Goal: Transaction & Acquisition: Purchase product/service

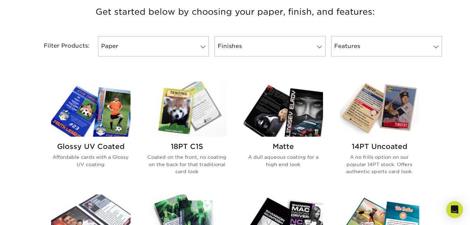
scroll to position [315, 0]
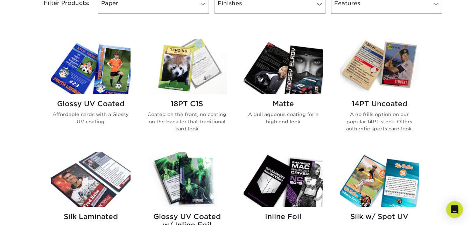
click at [89, 80] on img at bounding box center [91, 66] width 80 height 55
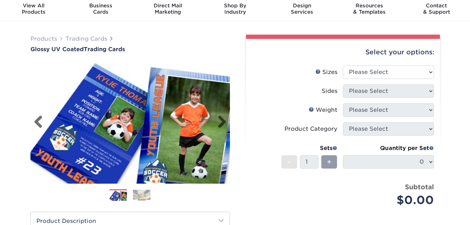
scroll to position [35, 0]
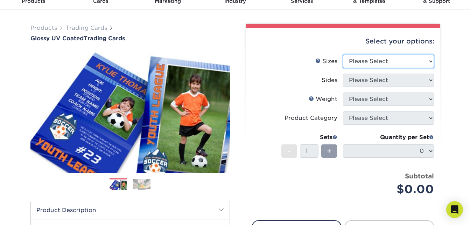
click at [382, 57] on select "Please Select 2.5" x 3.5"" at bounding box center [388, 61] width 91 height 13
select select "2.50x3.50"
click at [343, 55] on select "Please Select 2.5" x 3.5"" at bounding box center [388, 61] width 91 height 13
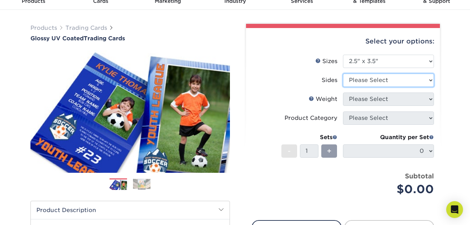
click at [378, 83] on select "Please Select Print Both Sides Print Front Only" at bounding box center [388, 80] width 91 height 13
select select "13abbda7-1d64-4f25-8bb2-c179b224825d"
click at [343, 74] on select "Please Select Print Both Sides Print Front Only" at bounding box center [388, 80] width 91 height 13
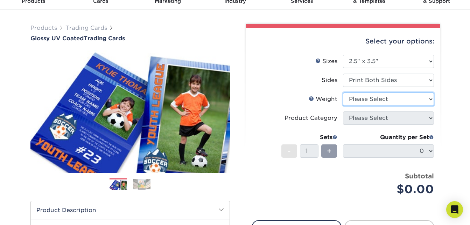
click at [386, 100] on select "Please Select 16PT 14PT 18PT C1S" at bounding box center [388, 98] width 91 height 13
select select "14PT"
click at [343, 92] on select "Please Select 16PT 14PT 18PT C1S" at bounding box center [388, 98] width 91 height 13
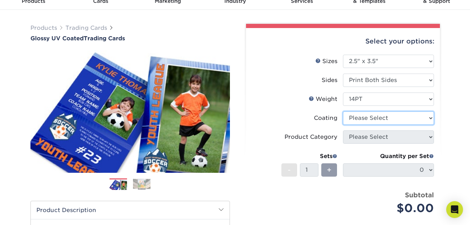
click at [365, 117] on select at bounding box center [388, 117] width 91 height 13
select select "ae367451-b2b8-45df-a344-0f05b6a12993"
click at [343, 111] on select at bounding box center [388, 117] width 91 height 13
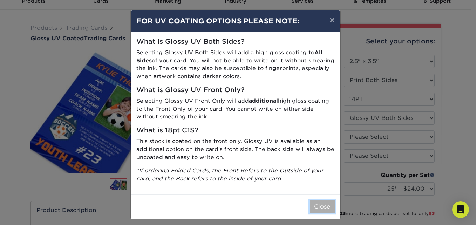
click at [322, 206] on button "Close" at bounding box center [321, 206] width 25 height 13
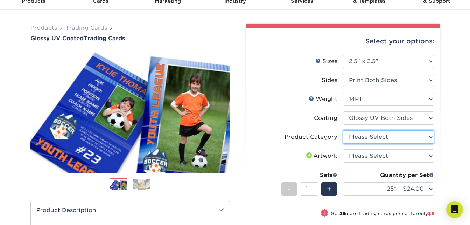
click at [385, 138] on select "Please Select Trading Cards" at bounding box center [388, 136] width 91 height 13
select select "c2f9bce9-36c2-409d-b101-c29d9d031e18"
click at [343, 130] on select "Please Select Trading Cards" at bounding box center [388, 136] width 91 height 13
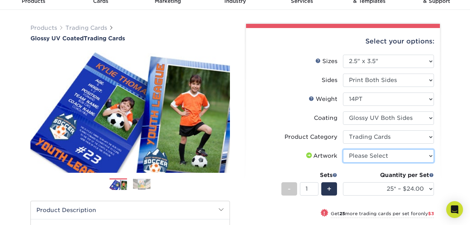
click at [386, 159] on select "Please Select I will upload files I need a design - $100" at bounding box center [388, 155] width 91 height 13
select select "upload"
click at [343, 149] on select "Please Select I will upload files I need a design - $100" at bounding box center [388, 155] width 91 height 13
click at [354, 168] on li "Sets - 1 + Quantity per Set 25* – $24.00 50* – $27.00 75* – $34.00 100* – $37.0…" at bounding box center [343, 188] width 182 height 41
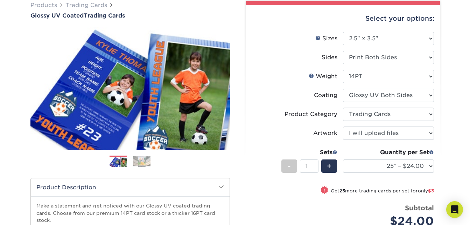
scroll to position [70, 0]
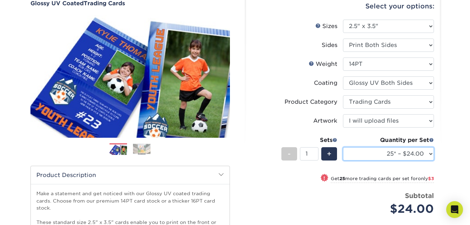
click at [417, 155] on select "25* – $24.00 50* – $27.00 75* – $34.00 100* – $37.00 250* – $48.00 500 – $59.00…" at bounding box center [388, 153] width 91 height 13
select select "50* – $27.00"
click at [343, 147] on select "25* – $24.00 50* – $27.00 75* – $34.00 100* – $37.00 250* – $48.00 500 – $59.00…" at bounding box center [388, 153] width 91 height 13
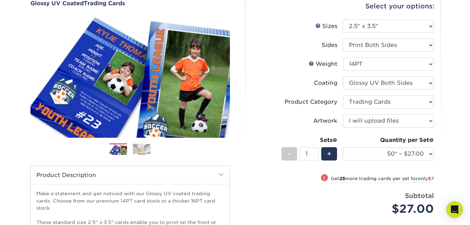
click at [451, 145] on div "Products Trading Cards Glossy UV Coated Trading Cards Previous Next /" at bounding box center [235, 162] width 470 height 374
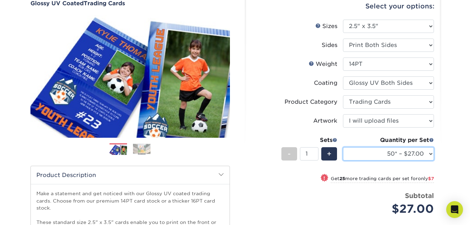
click at [420, 156] on select "25* – $24.00 50* – $27.00 75* – $34.00 100* – $37.00 250* – $48.00 500 – $59.00…" at bounding box center [388, 153] width 91 height 13
click at [343, 147] on select "25* – $24.00 50* – $27.00 75* – $34.00 100* – $37.00 250* – $48.00 500 – $59.00…" at bounding box center [388, 153] width 91 height 13
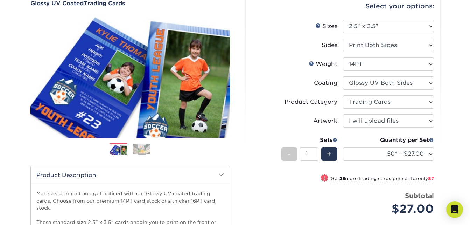
click at [450, 172] on div "Products Trading Cards Glossy UV Coated Trading Cards Previous Next /" at bounding box center [235, 162] width 470 height 374
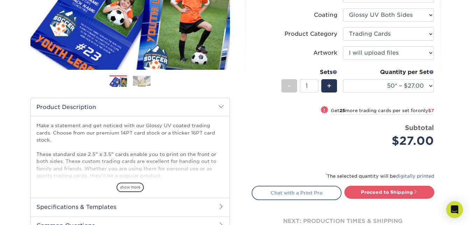
scroll to position [140, 0]
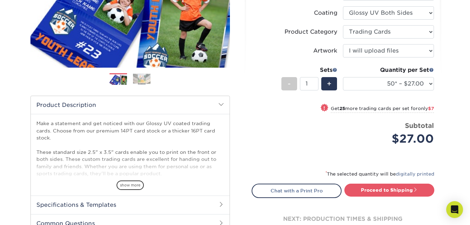
drag, startPoint x: 409, startPoint y: 166, endPoint x: 411, endPoint y: 157, distance: 9.3
drag, startPoint x: 412, startPoint y: 156, endPoint x: 459, endPoint y: 166, distance: 48.4
click at [459, 166] on div "Products Trading Cards Glossy UV Coated Trading Cards Previous Next /" at bounding box center [235, 92] width 470 height 374
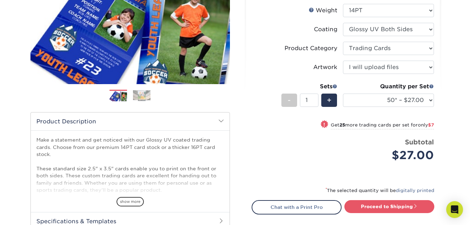
scroll to position [105, 0]
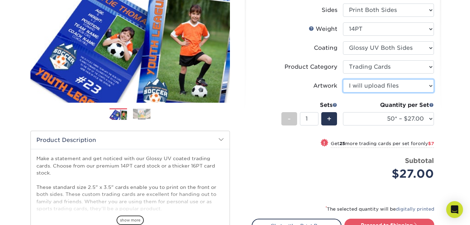
click at [365, 88] on select "Please Select I will upload files I need a design - $100" at bounding box center [388, 85] width 91 height 13
click at [366, 87] on select "Please Select I will upload files I need a design - $100" at bounding box center [388, 85] width 91 height 13
drag, startPoint x: 333, startPoint y: 170, endPoint x: 339, endPoint y: 166, distance: 7.2
click at [337, 167] on div "Price per set $27.00" at bounding box center [297, 169] width 91 height 27
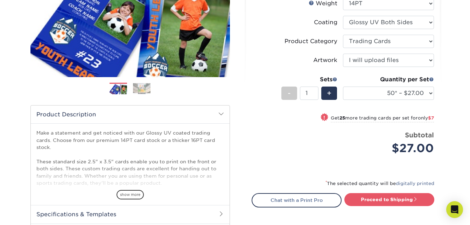
scroll to position [175, 0]
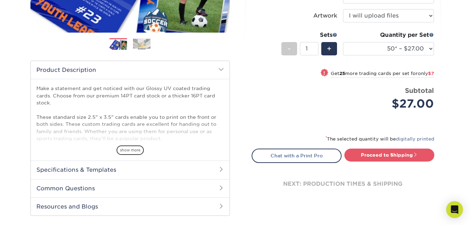
drag, startPoint x: 389, startPoint y: 154, endPoint x: 290, endPoint y: 132, distance: 101.5
click at [290, 132] on div "Select your options: Sizes Help Sizes Please Select 2.5" x 3.5" Sides Please Se…" at bounding box center [343, 49] width 194 height 323
click at [386, 156] on link "Proceed to Shipping" at bounding box center [390, 155] width 90 height 13
type input "Set 1"
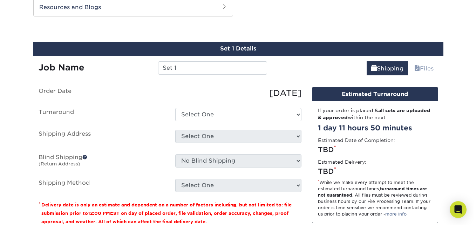
scroll to position [392, 0]
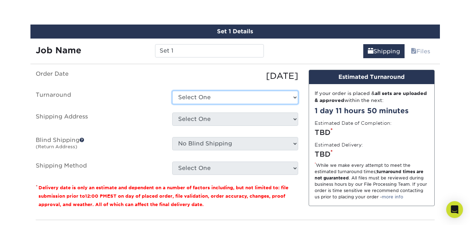
click at [207, 91] on select "Select One 2-4 Business Days 2 Day Next Business Day" at bounding box center [235, 97] width 126 height 13
select select "bac56d6d-22d2-433e-bf63-2b748b4027be"
click at [172, 91] on select "Select One 2-4 Business Days 2 Day Next Business Day" at bounding box center [235, 97] width 126 height 13
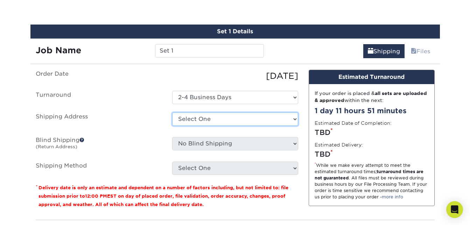
click at [219, 120] on select "Select One + Add New Address - Login" at bounding box center [235, 118] width 126 height 13
select select "newaddress"
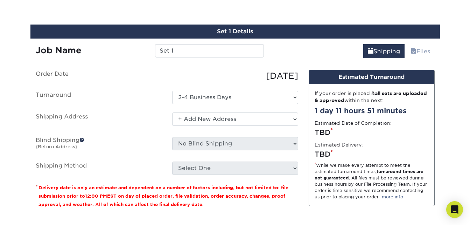
click at [172, 112] on select "Select One + Add New Address - Login" at bounding box center [235, 118] width 126 height 13
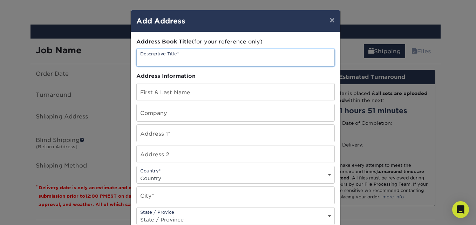
click at [201, 58] on input "text" at bounding box center [236, 57] width 198 height 17
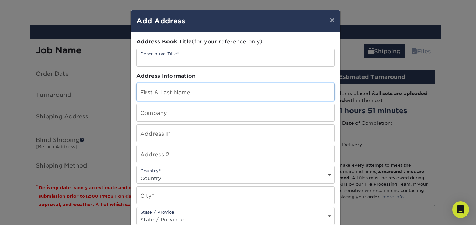
click at [202, 95] on input "text" at bounding box center [236, 91] width 198 height 17
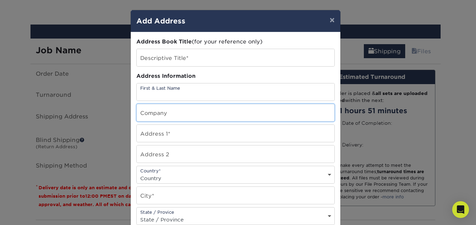
click at [207, 115] on input "text" at bounding box center [236, 112] width 198 height 17
type input "floof & [PERSON_NAME]"
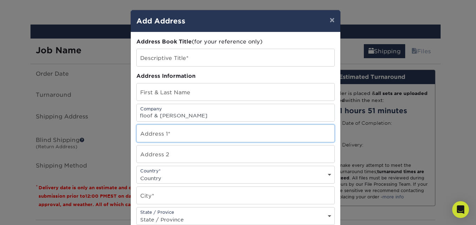
type input "[STREET_ADDRESS]"
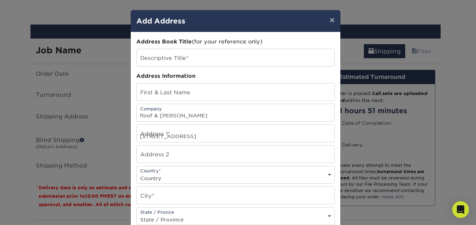
select select "CA"
type input "Binbrook"
select select "ON"
type input "L0R 1C0"
type input "9059793355"
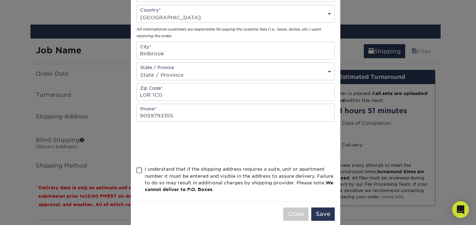
scroll to position [172, 0]
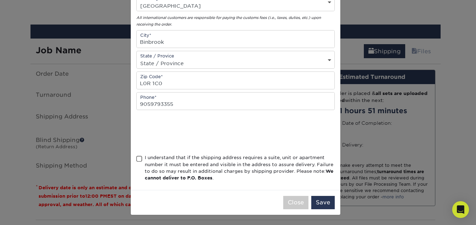
click at [132, 158] on div "Address Book Title (for your reference only) Descriptive Title* Address Informa…" at bounding box center [235, 25] width 209 height 330
click at [132, 160] on div "Address Book Title (for your reference only) Descriptive Title* Address Informa…" at bounding box center [235, 25] width 209 height 330
click at [139, 159] on span at bounding box center [139, 159] width 6 height 7
click at [0, 0] on input "I understand that if the shipping address requires a suite, unit or apartment n…" at bounding box center [0, 0] width 0 height 0
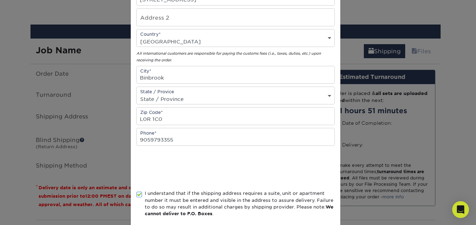
scroll to position [0, 0]
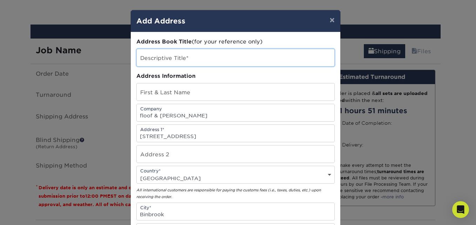
click at [200, 58] on input "text" at bounding box center [236, 57] width 198 height 17
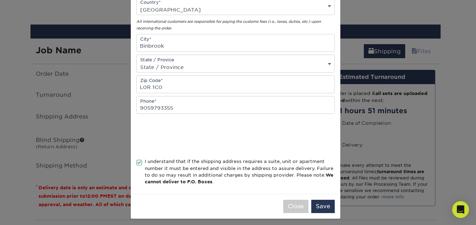
scroll to position [172, 0]
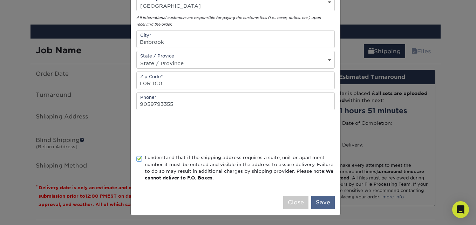
type input "hi"
click at [321, 201] on button "Save" at bounding box center [322, 202] width 23 height 13
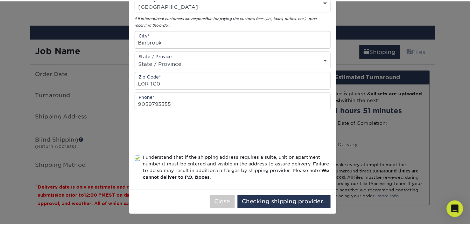
scroll to position [0, 0]
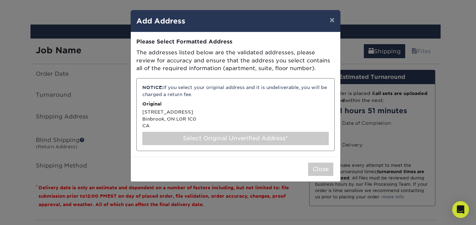
click at [241, 108] on div "NOTICE: If you select your original address and it is undeliverable, you will b…" at bounding box center [235, 114] width 198 height 73
select select "286881"
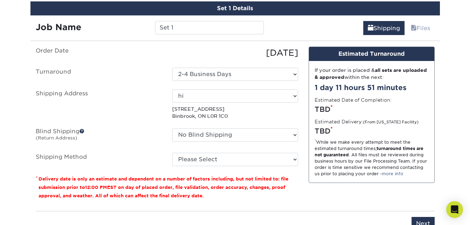
scroll to position [427, 0]
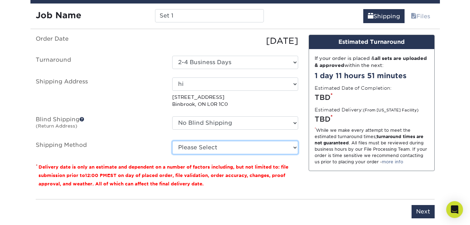
click at [237, 147] on select "Please Select Standard (+$23.73) Worldwide Expedited (+$40.79) Saver (+$43.16)" at bounding box center [235, 147] width 126 height 13
select select "11"
click at [172, 141] on select "Please Select Standard (+$23.73) Worldwide Expedited (+$40.79) Saver (+$43.16)" at bounding box center [235, 147] width 126 height 13
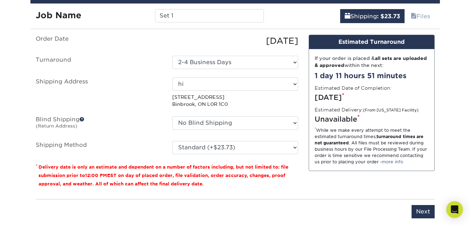
drag, startPoint x: 235, startPoint y: 173, endPoint x: 242, endPoint y: 171, distance: 7.0
click at [236, 173] on small "Delivery date is only an estimate and dependent on a number of factors includin…" at bounding box center [164, 175] width 250 height 22
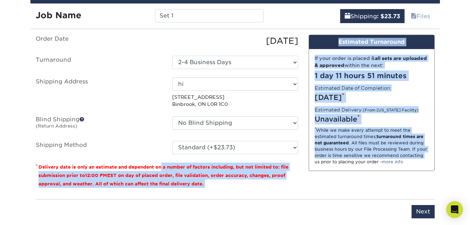
drag, startPoint x: 77, startPoint y: 163, endPoint x: 304, endPoint y: 187, distance: 228.6
click at [305, 187] on div "Order Date [DATE] [GEOGRAPHIC_DATA] Select One 2-4 Business Days 2 Day Next Bus…" at bounding box center [235, 114] width 410 height 159
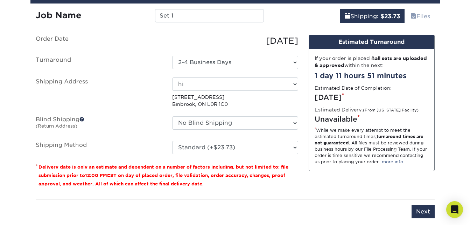
click at [239, 195] on div "You've choosen mailing services! If you have a csv address list please upload i…" at bounding box center [235, 131] width 399 height 192
drag, startPoint x: 229, startPoint y: 175, endPoint x: 199, endPoint y: 184, distance: 31.1
click at [199, 184] on small "Delivery date is only an estimate and dependent on a number of factors includin…" at bounding box center [164, 175] width 250 height 22
click at [424, 208] on input "Next" at bounding box center [423, 211] width 23 height 13
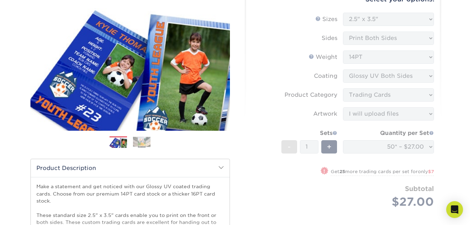
scroll to position [0, 0]
